Goal: Information Seeking & Learning: Find contact information

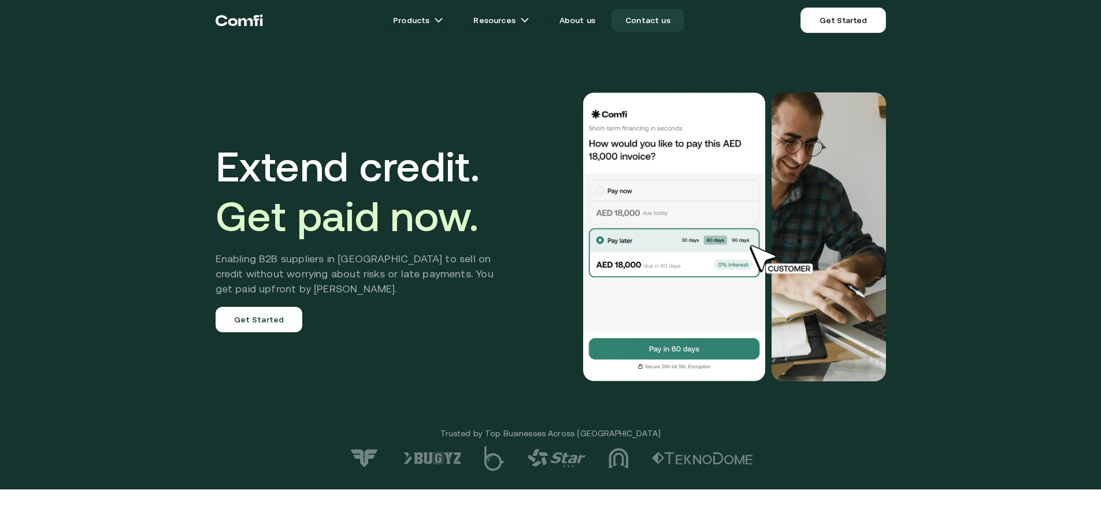
click at [651, 23] on link "Contact us" at bounding box center [648, 20] width 73 height 23
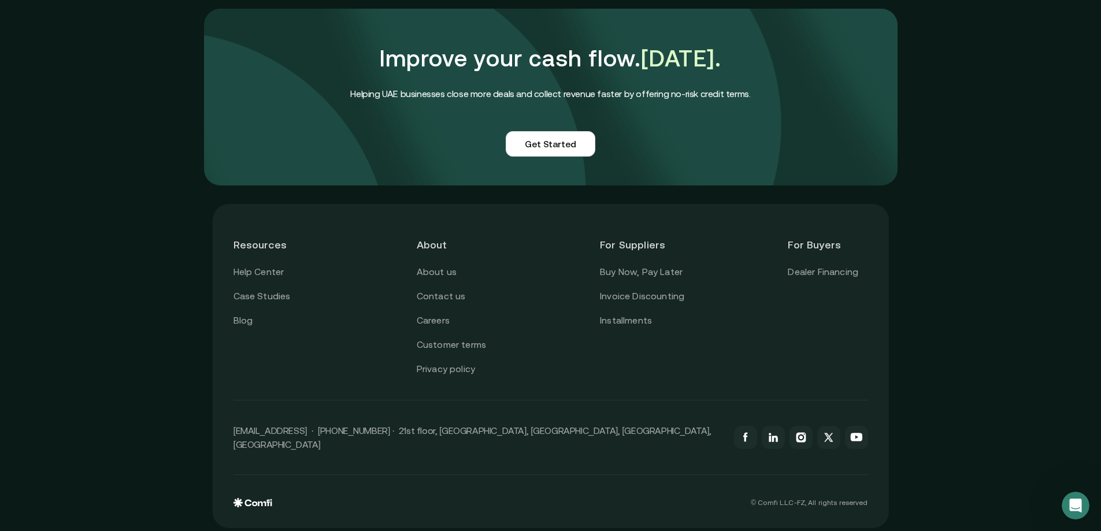
scroll to position [963, 0]
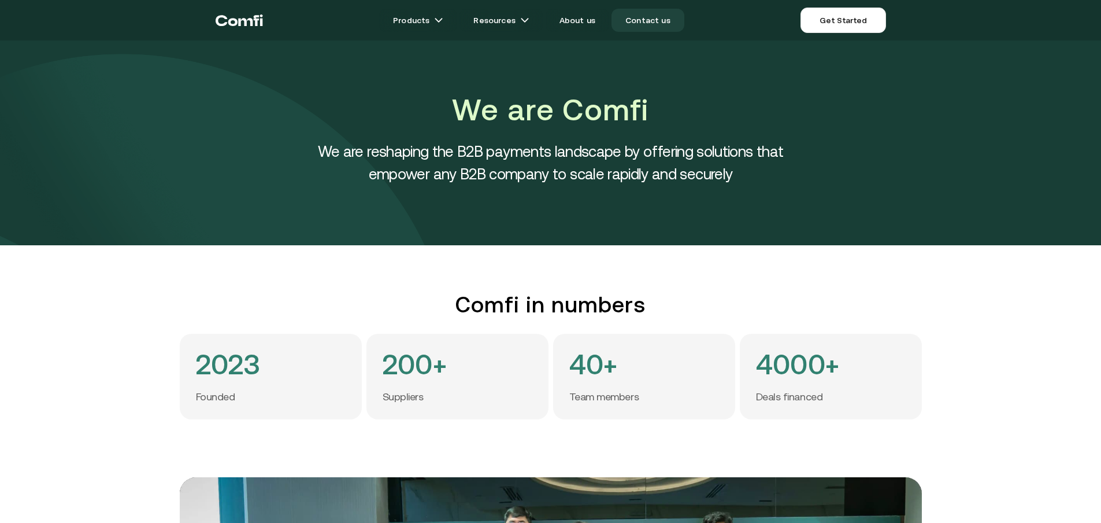
click at [631, 20] on link "Contact us" at bounding box center [648, 20] width 73 height 23
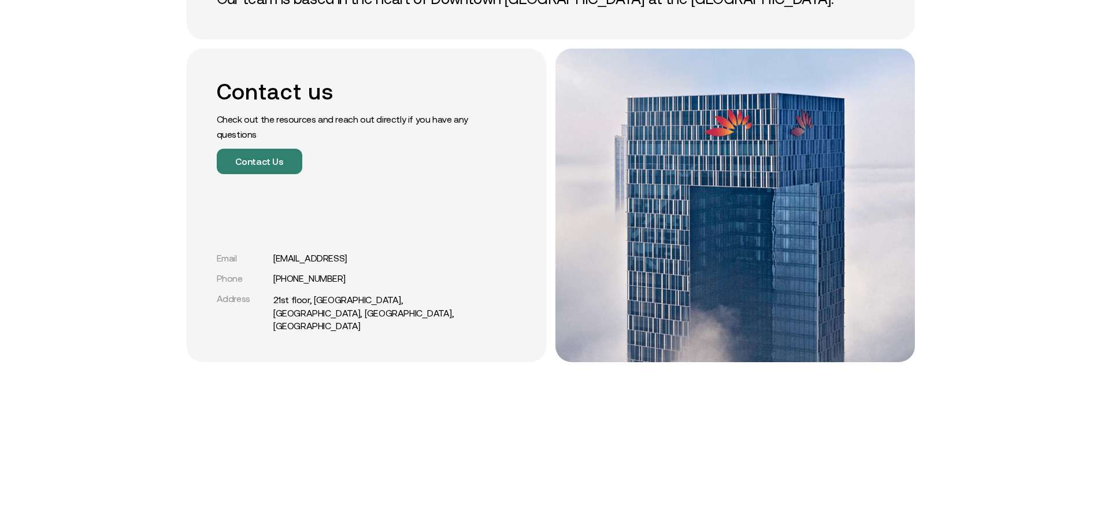
scroll to position [173, 0]
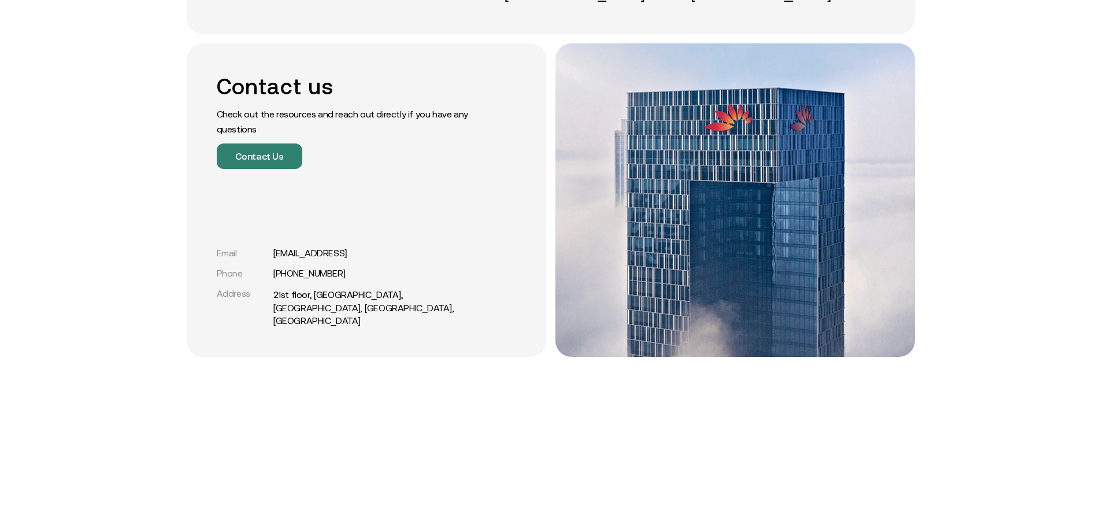
drag, startPoint x: 353, startPoint y: 266, endPoint x: 275, endPoint y: 266, distance: 78.6
click at [275, 258] on div "Email [EMAIL_ADDRESS]" at bounding box center [347, 252] width 260 height 11
copy div "[EMAIL_ADDRESS]"
drag, startPoint x: 276, startPoint y: 284, endPoint x: 360, endPoint y: 284, distance: 83.8
click at [360, 279] on div "Phone [PHONE_NUMBER]" at bounding box center [347, 273] width 260 height 11
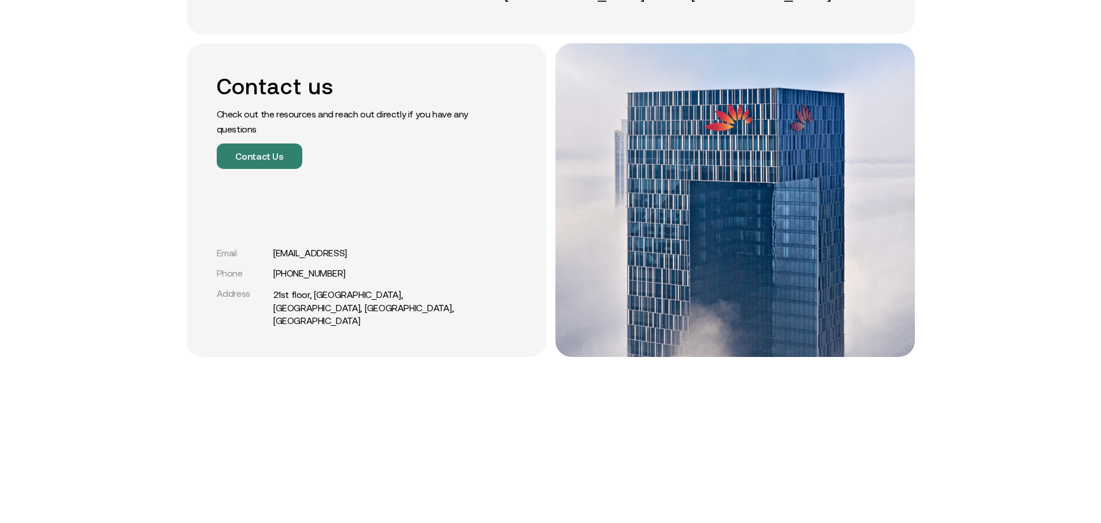
copy link "[PHONE_NUMBER]"
